Goal: Task Accomplishment & Management: Use online tool/utility

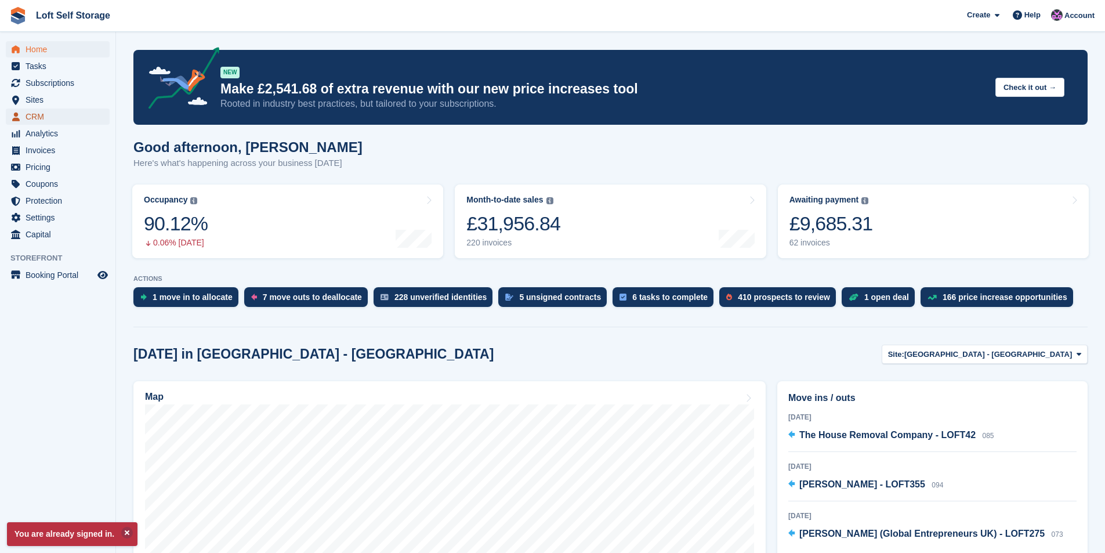
click at [35, 116] on span "CRM" at bounding box center [61, 116] width 70 height 16
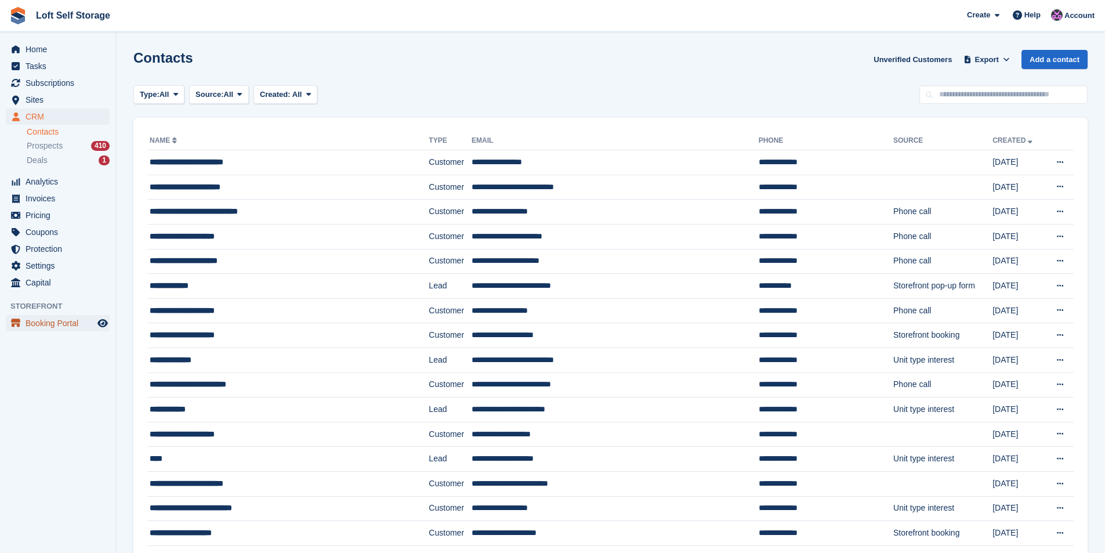
click at [65, 320] on span "Booking Portal" at bounding box center [61, 323] width 70 height 16
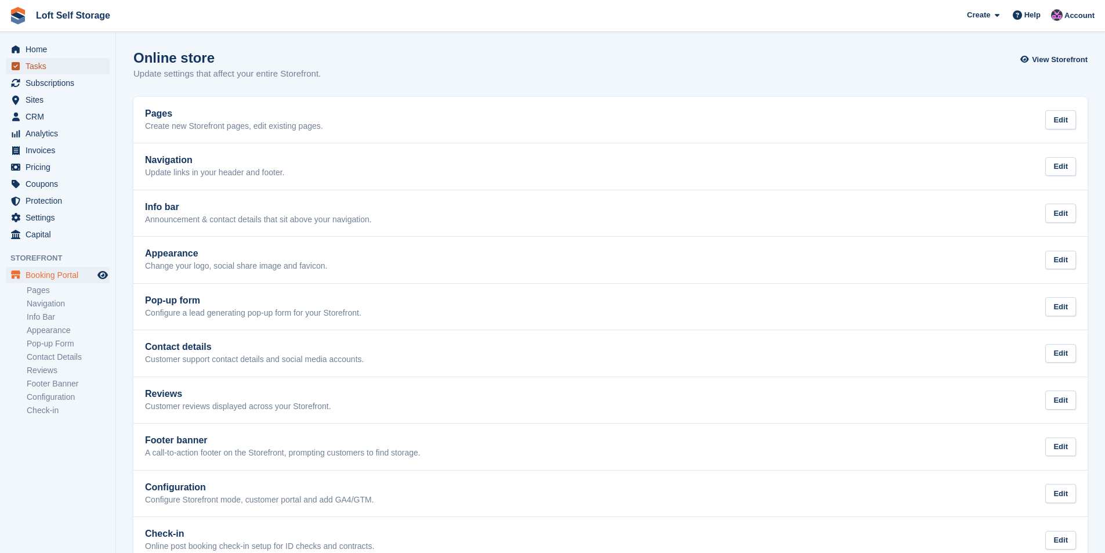
click at [37, 66] on span "Tasks" at bounding box center [61, 66] width 70 height 16
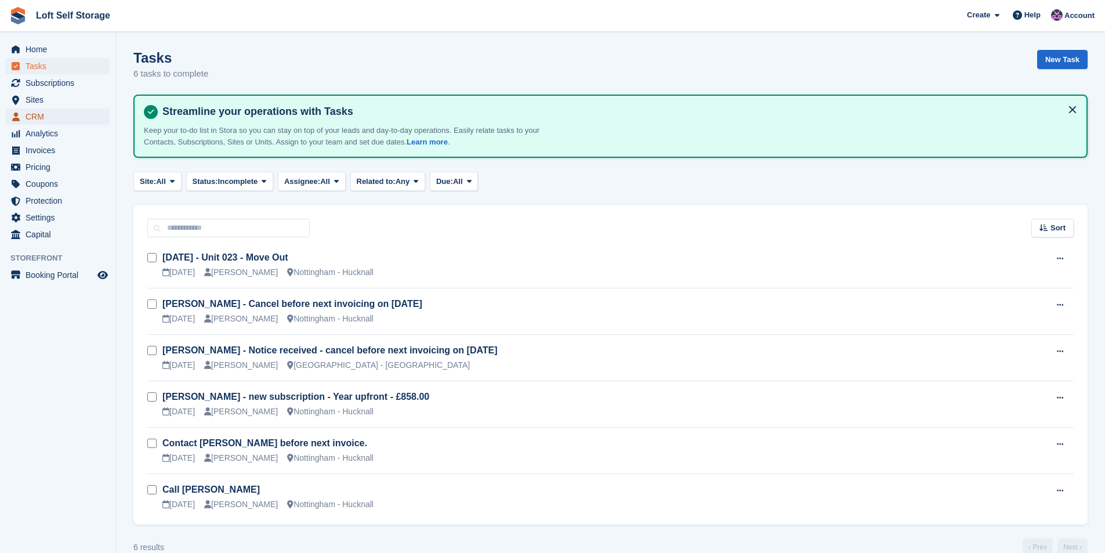
click at [37, 110] on span "CRM" at bounding box center [61, 116] width 70 height 16
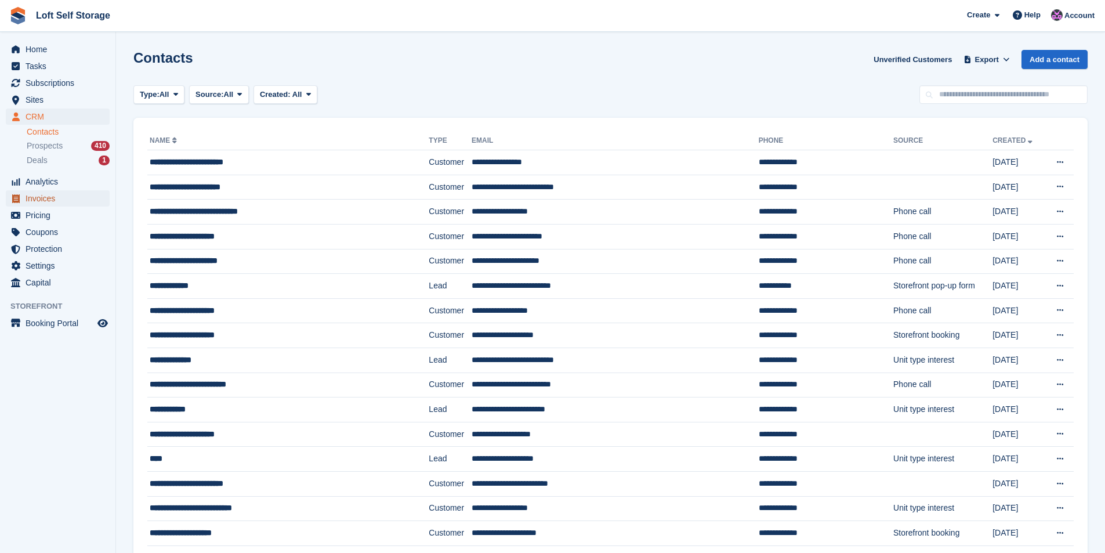
click at [20, 193] on span "menu" at bounding box center [16, 198] width 14 height 14
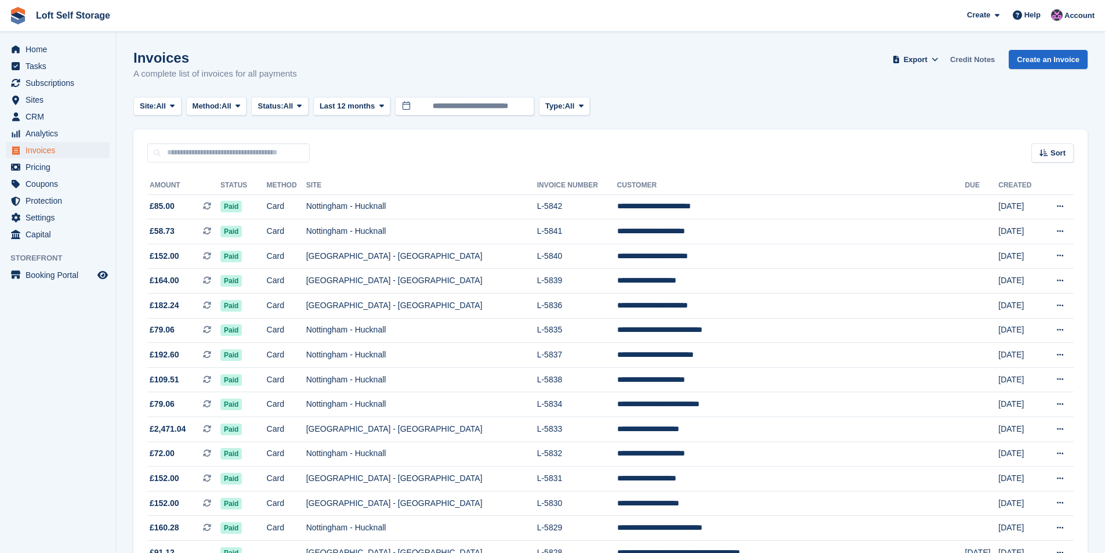
click at [983, 60] on link "Credit Notes" at bounding box center [973, 59] width 54 height 19
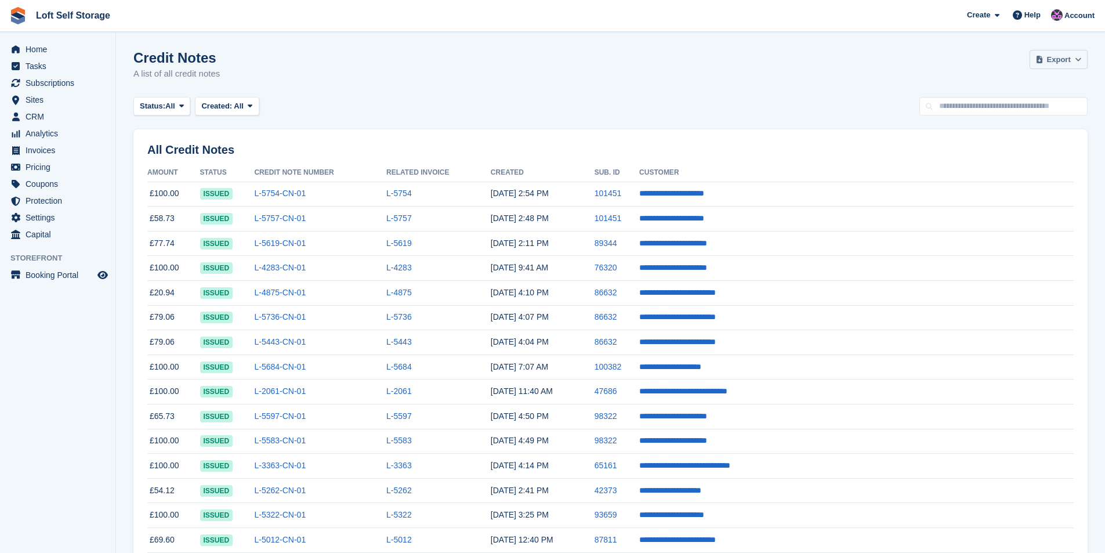
click at [1063, 56] on span "Export" at bounding box center [1059, 60] width 24 height 12
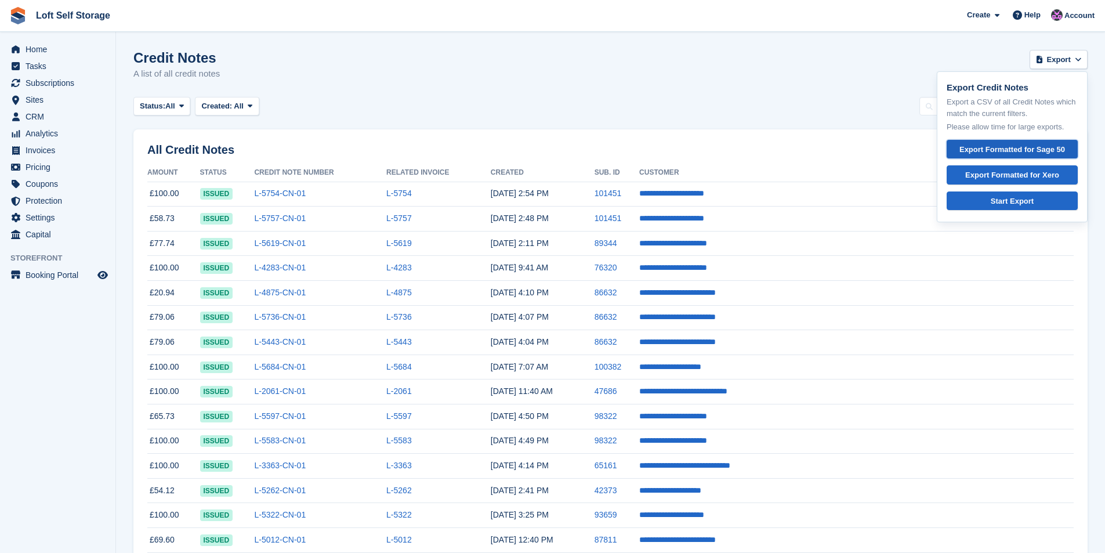
click at [1005, 146] on div "Export Formatted for Sage 50" at bounding box center [1012, 150] width 111 height 12
click at [704, 197] on link "**********" at bounding box center [671, 193] width 65 height 8
